Goal: Navigation & Orientation: Go to known website

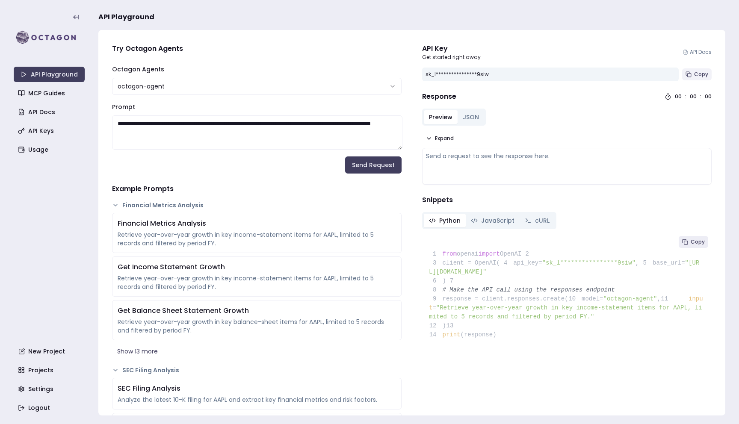
click at [692, 79] on button "Copy" at bounding box center [697, 74] width 30 height 12
